Goal: Find contact information: Find contact information

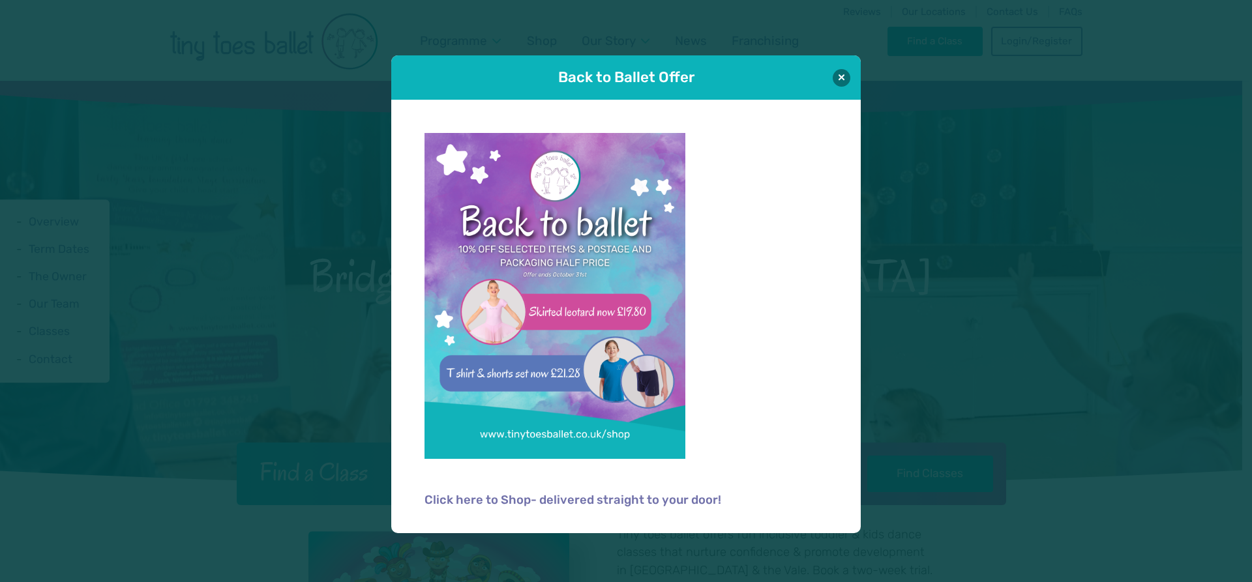
click at [853, 76] on div "Back to Ballet Offer" at bounding box center [625, 77] width 469 height 44
click at [840, 78] on button at bounding box center [842, 77] width 18 height 18
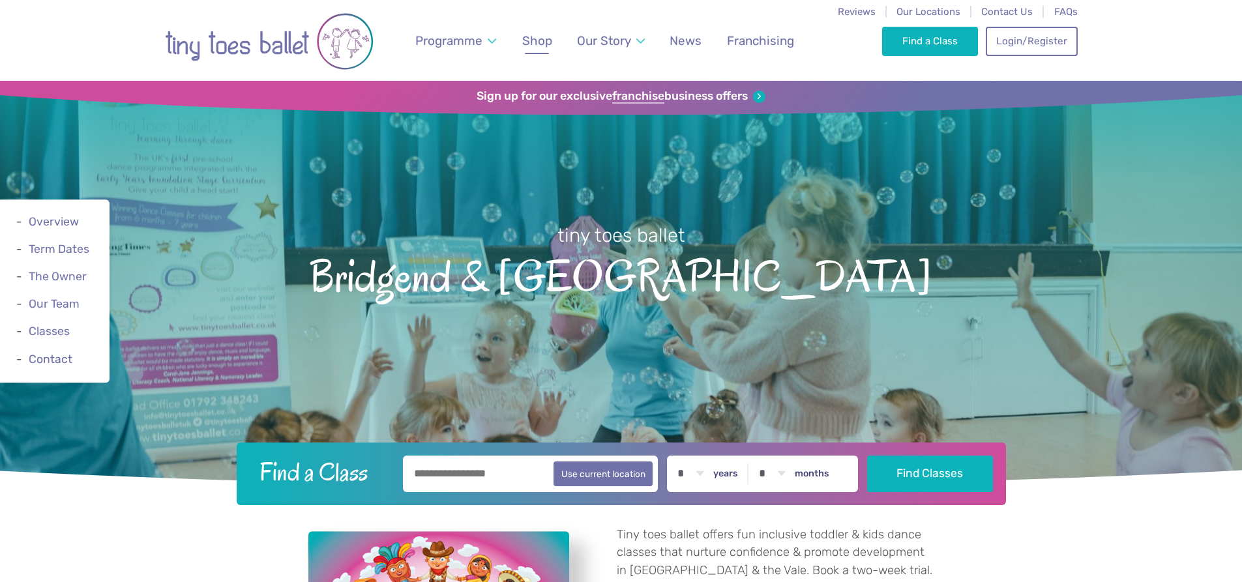
click at [548, 40] on span "Shop" at bounding box center [537, 40] width 30 height 15
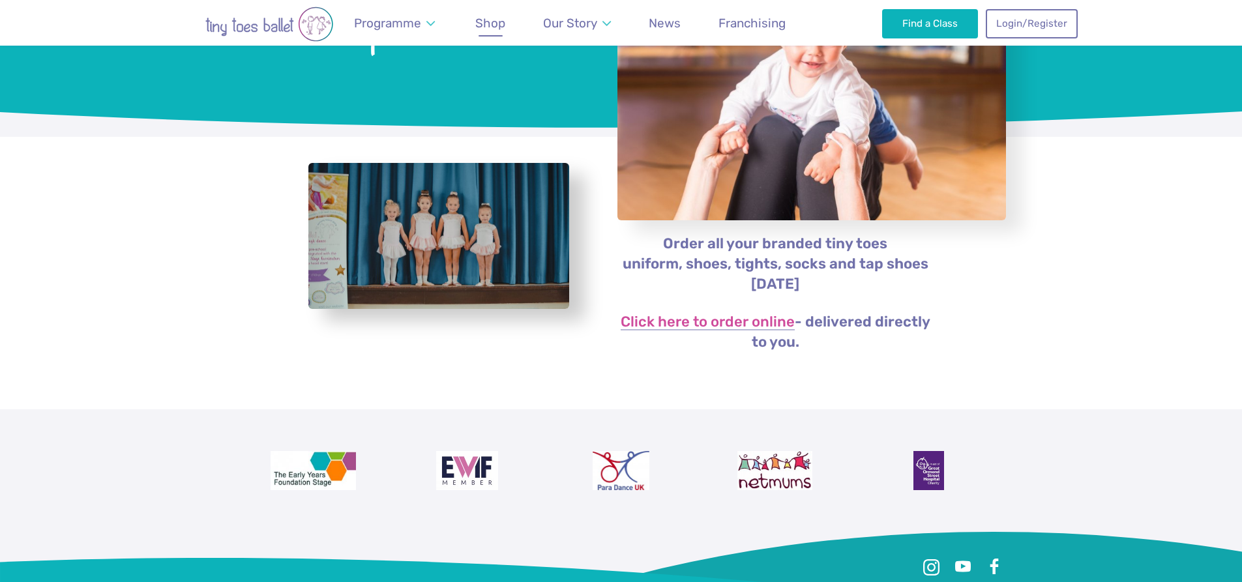
scroll to position [456, 0]
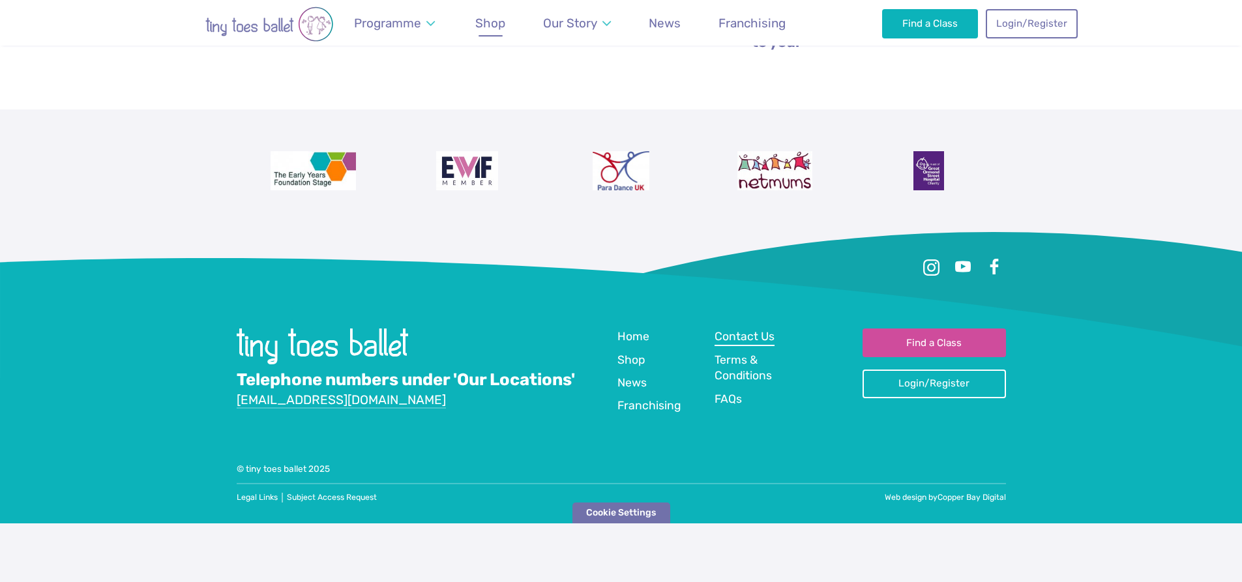
click at [755, 333] on span "Contact Us" at bounding box center [745, 336] width 60 height 13
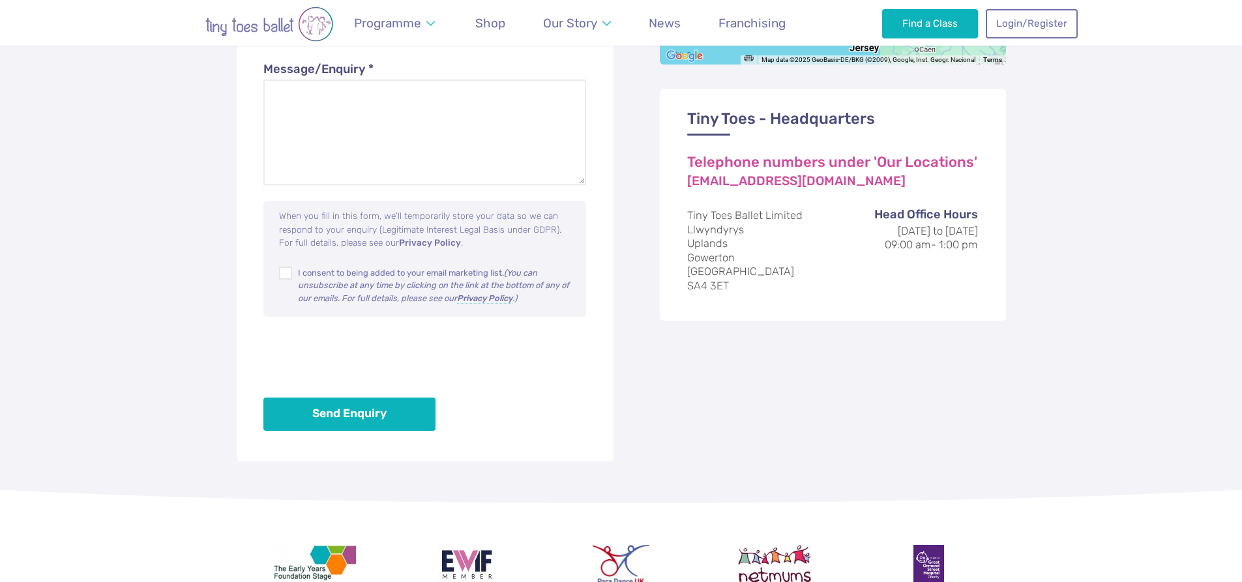
scroll to position [848, 0]
click at [698, 286] on address "Tiny Toes Ballet Limited Llwyndyrys Uplands Gowerton Swansea SA4 3ET" at bounding box center [832, 252] width 291 height 84
drag, startPoint x: 695, startPoint y: 216, endPoint x: 734, endPoint y: 286, distance: 80.6
click at [734, 286] on address "Tiny Toes Ballet Limited Llwyndyrys Uplands Gowerton Swansea SA4 3ET" at bounding box center [832, 252] width 291 height 84
click at [724, 246] on address "Tiny Toes Ballet Limited Llwyndyrys Uplands Gowerton Swansea SA4 3ET" at bounding box center [832, 252] width 291 height 84
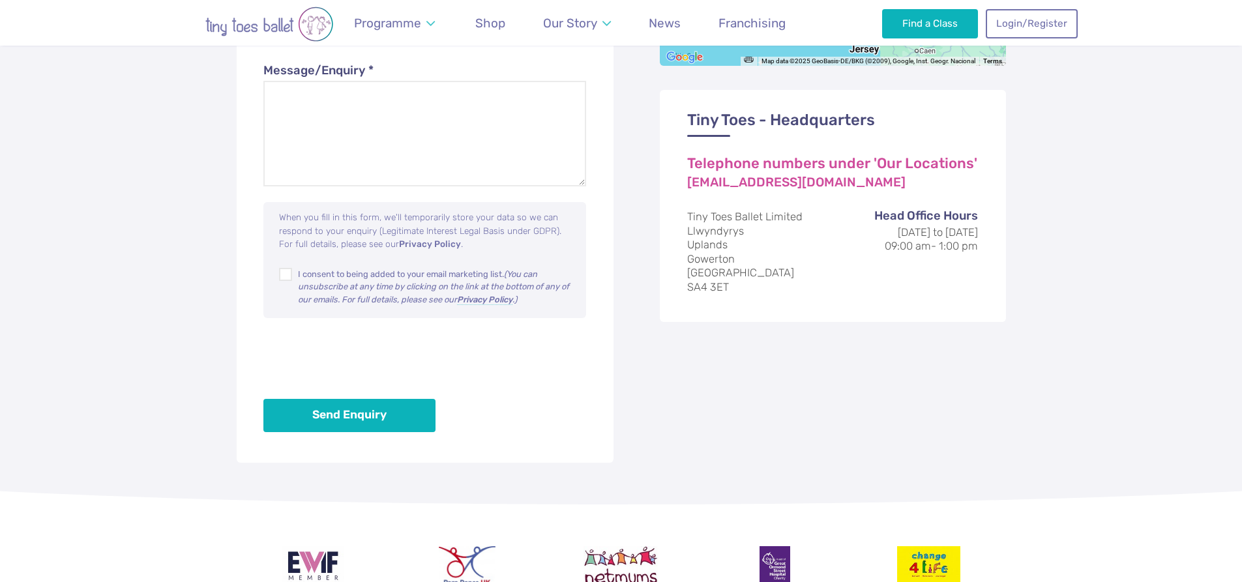
drag, startPoint x: 690, startPoint y: 215, endPoint x: 729, endPoint y: 288, distance: 83.1
click at [729, 288] on address "Tiny Toes Ballet Limited Llwyndyrys Uplands Gowerton Swansea SA4 3ET" at bounding box center [832, 252] width 291 height 84
click at [703, 216] on address "Tiny Toes Ballet Limited Llwyndyrys Uplands Gowerton Swansea SA4 3ET" at bounding box center [832, 252] width 291 height 84
drag, startPoint x: 686, startPoint y: 213, endPoint x: 733, endPoint y: 288, distance: 88.3
click at [733, 288] on div "Tiny Toes - Headquarters Telephone numbers under 'Our Locations' info@tinytoesb…" at bounding box center [833, 206] width 346 height 232
